Goal: Find specific page/section: Find specific page/section

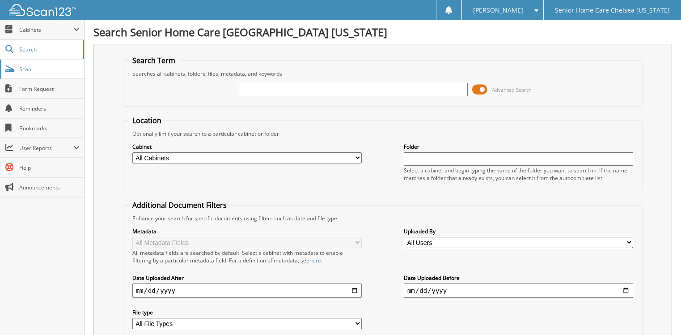
click at [44, 65] on span "Scan" at bounding box center [49, 69] width 60 height 8
click at [257, 89] on input "text" at bounding box center [352, 89] width 229 height 13
click at [277, 93] on input "text" at bounding box center [352, 89] width 229 height 13
type input "[PERSON_NAME]"
click at [480, 89] on span at bounding box center [479, 89] width 15 height 13
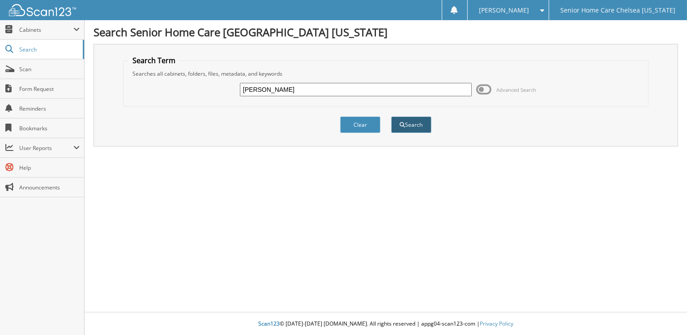
click at [416, 119] on button "Search" at bounding box center [411, 124] width 40 height 17
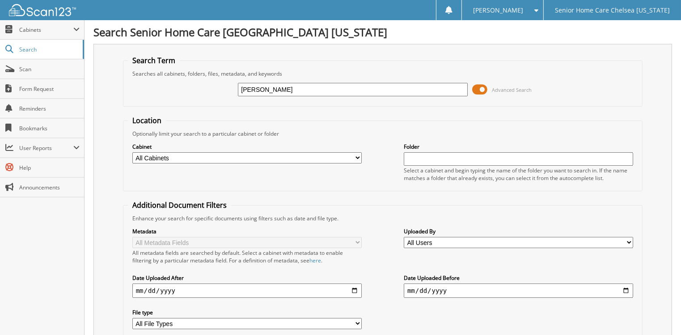
click at [480, 89] on span at bounding box center [479, 89] width 15 height 13
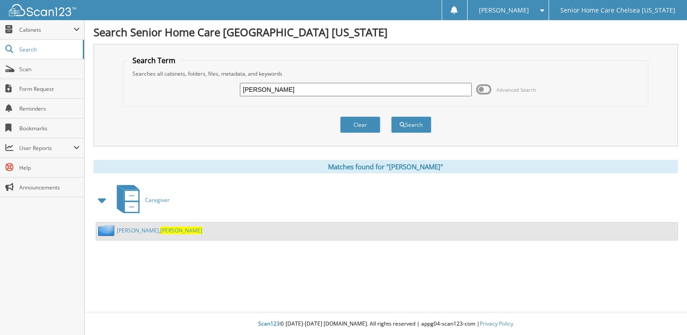
click at [132, 227] on link "[PERSON_NAME]" at bounding box center [159, 230] width 85 height 8
